Goal: Task Accomplishment & Management: Manage account settings

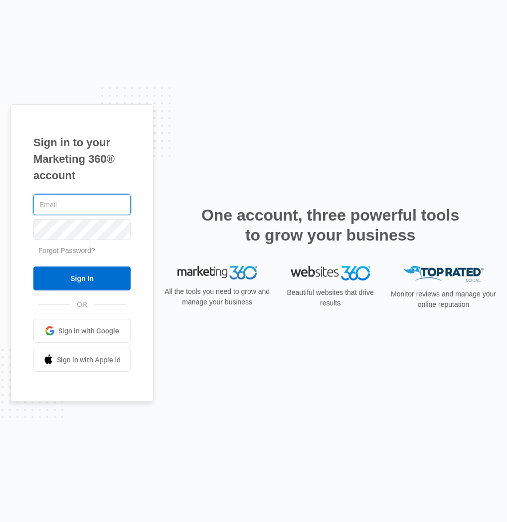
click at [59, 207] on input "text" at bounding box center [81, 204] width 97 height 21
click at [0, 521] on com-1password-button at bounding box center [0, 522] width 0 height 0
click at [71, 206] on input "text" at bounding box center [81, 204] width 97 height 21
click at [0, 521] on com-1password-button at bounding box center [0, 522] width 0 height 0
type input "[EMAIL_ADDRESS][DOMAIN_NAME]"
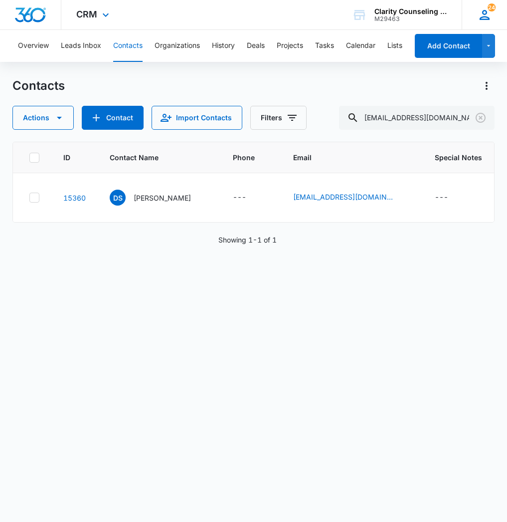
click at [482, 17] on icon at bounding box center [485, 15] width 10 height 10
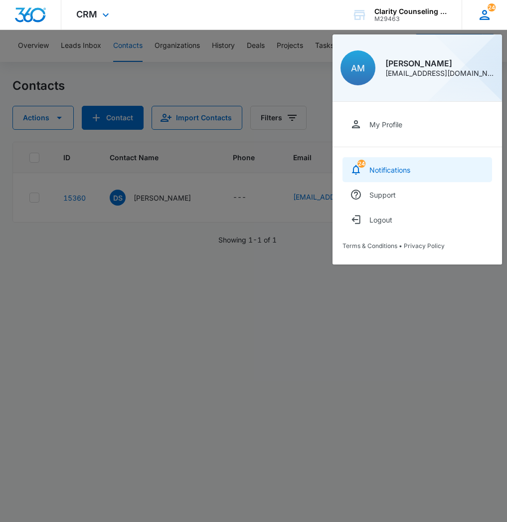
click at [370, 171] on div "Notifications" at bounding box center [390, 170] width 41 height 8
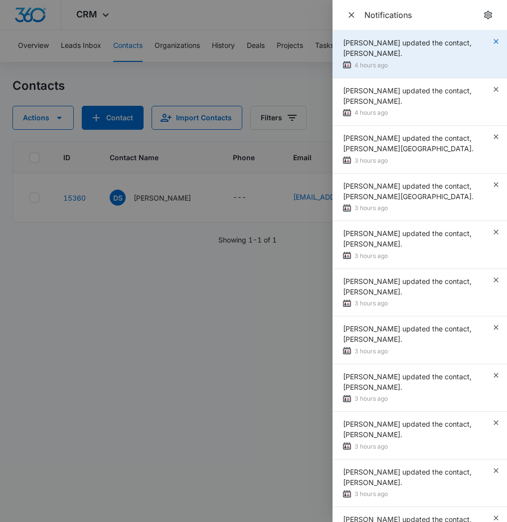
click at [497, 41] on icon "button" at bounding box center [496, 41] width 4 height 4
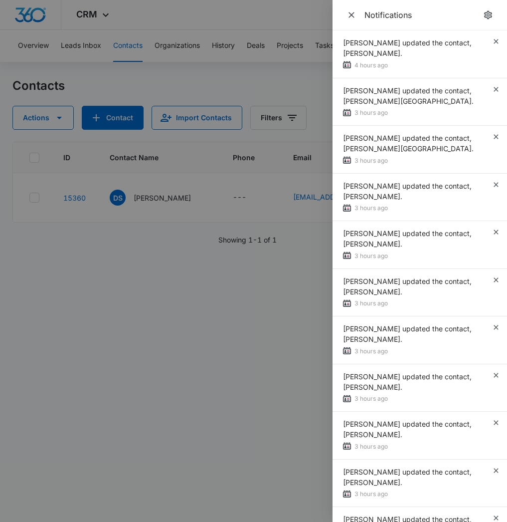
click at [497, 41] on icon "button" at bounding box center [496, 41] width 4 height 4
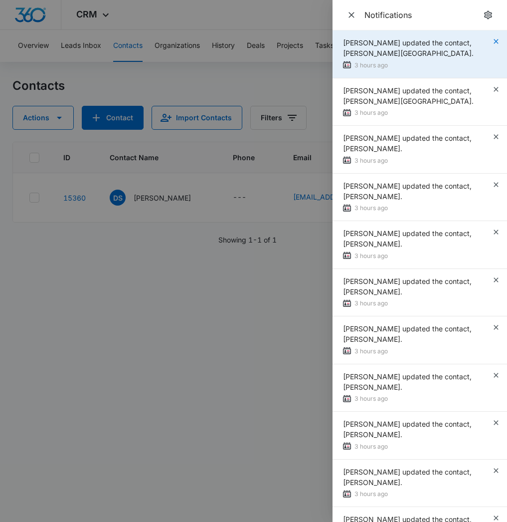
click at [497, 41] on icon "button" at bounding box center [496, 41] width 8 height 8
click at [496, 42] on icon "button" at bounding box center [496, 41] width 4 height 4
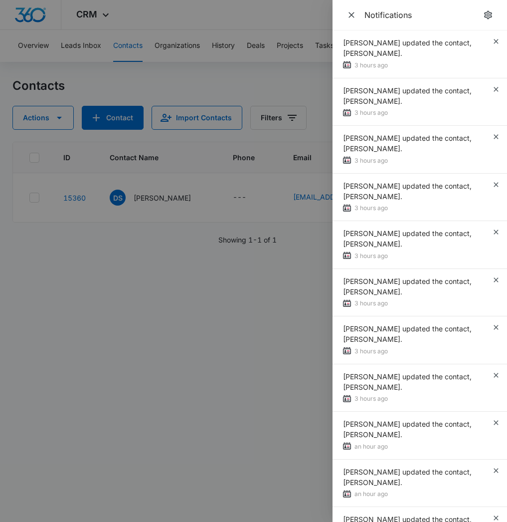
click at [496, 42] on icon "button" at bounding box center [496, 41] width 4 height 4
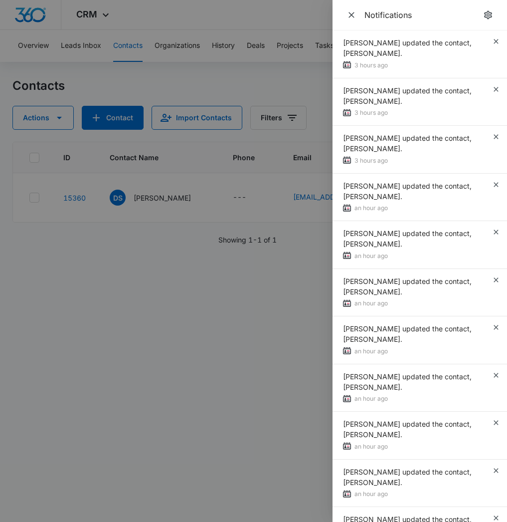
click at [496, 42] on icon "button" at bounding box center [496, 41] width 4 height 4
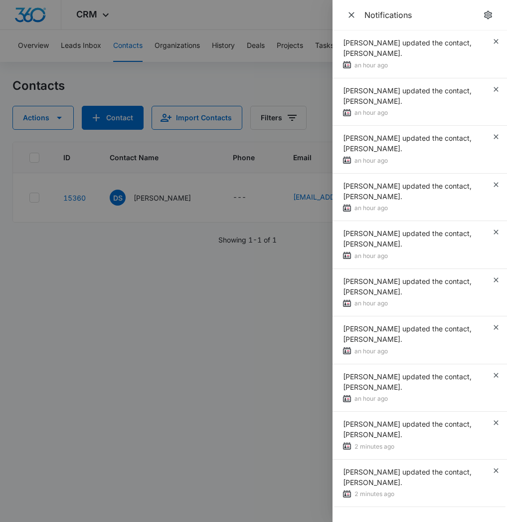
click at [496, 42] on icon "button" at bounding box center [496, 41] width 4 height 4
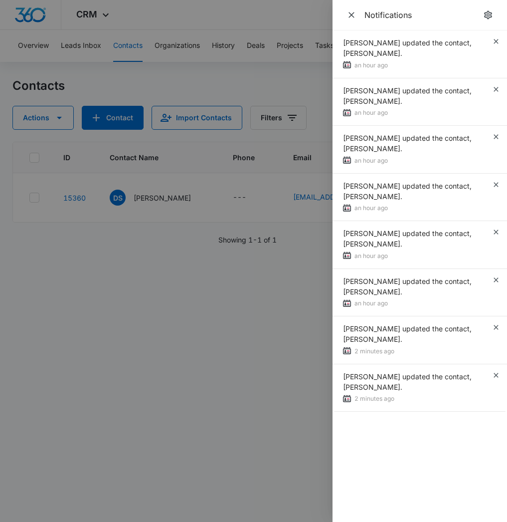
click at [496, 42] on icon "button" at bounding box center [496, 41] width 4 height 4
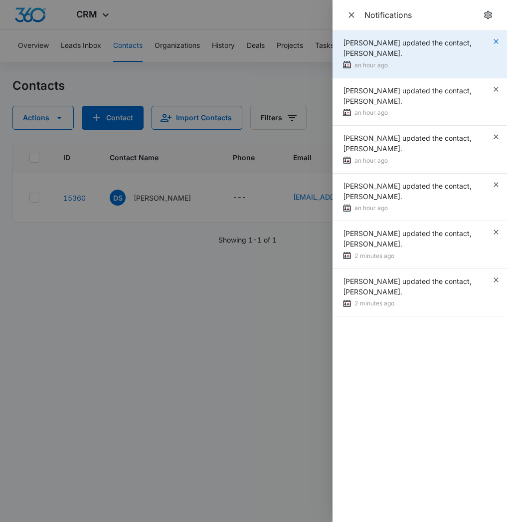
click at [494, 41] on icon "button" at bounding box center [496, 41] width 8 height 8
click at [495, 43] on icon "button" at bounding box center [496, 41] width 8 height 8
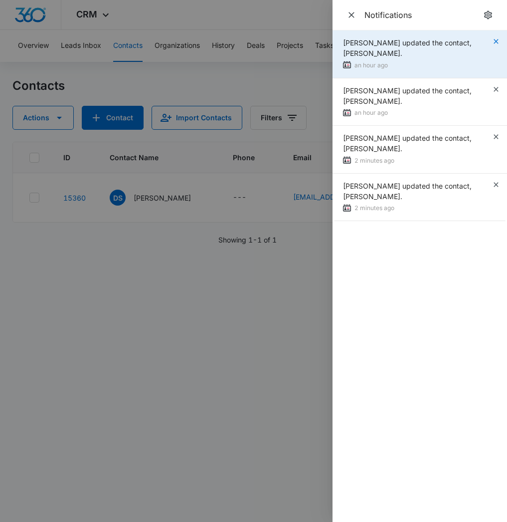
click at [496, 42] on icon "button" at bounding box center [496, 41] width 8 height 8
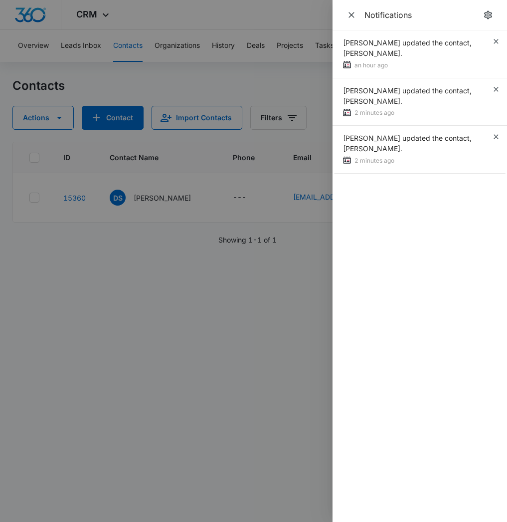
click at [496, 42] on icon "button" at bounding box center [496, 41] width 8 height 8
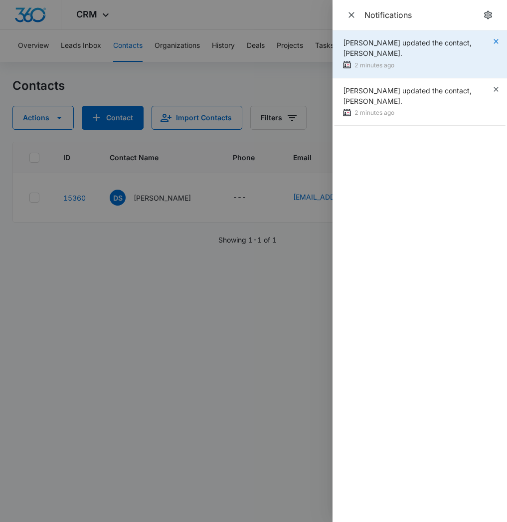
click at [496, 41] on icon "button" at bounding box center [496, 41] width 4 height 4
click at [496, 41] on icon "button" at bounding box center [496, 41] width 8 height 8
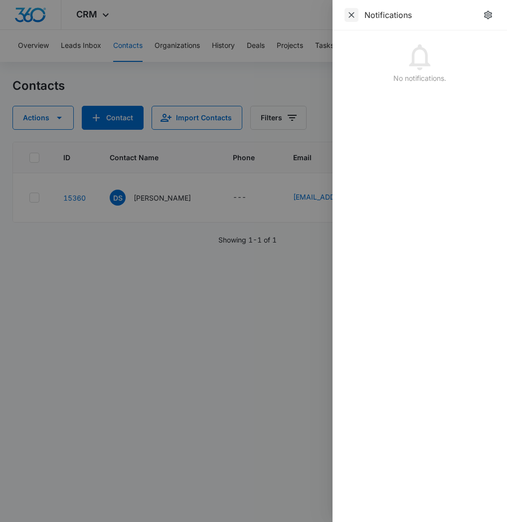
click at [348, 15] on icon "Close" at bounding box center [352, 15] width 10 height 10
